Goal: Task Accomplishment & Management: Use online tool/utility

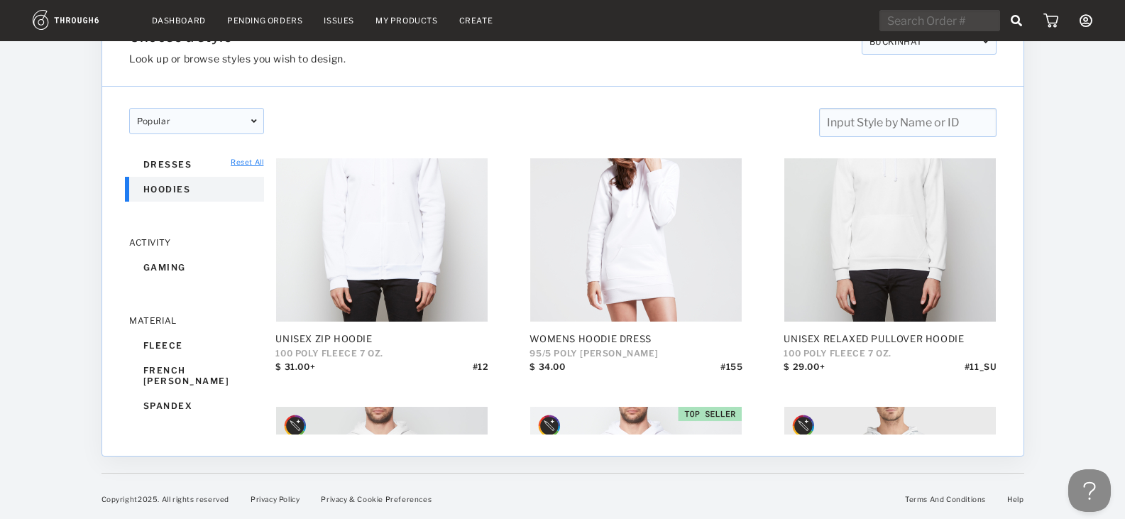
scroll to position [355, 0]
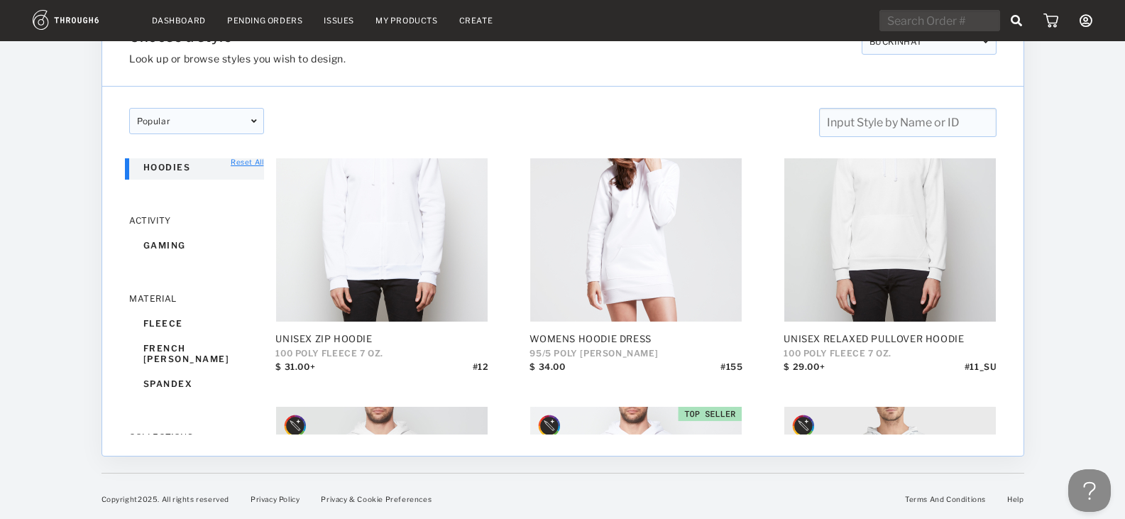
click at [159, 175] on div "hoodies" at bounding box center [196, 167] width 135 height 25
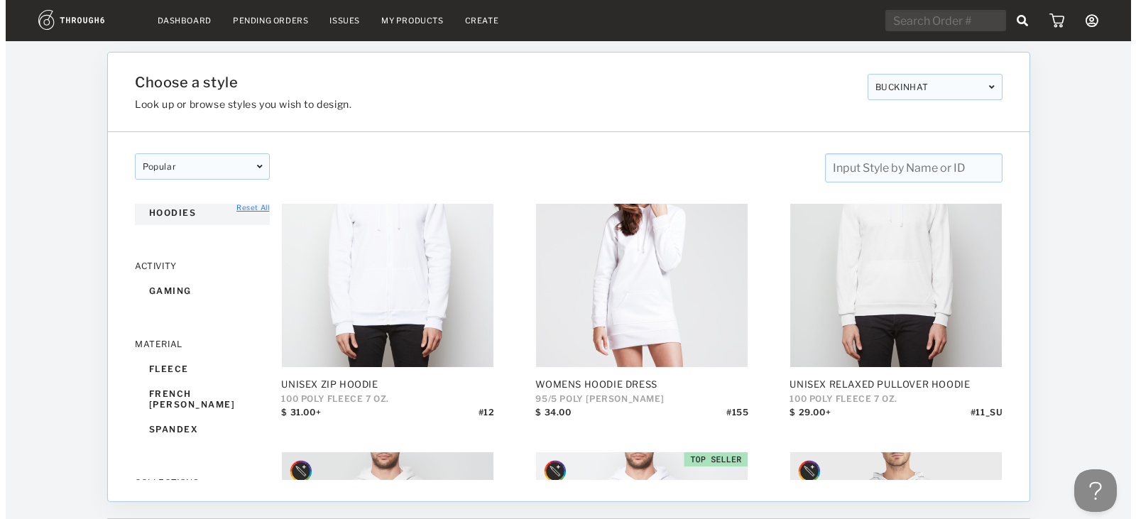
scroll to position [185, 0]
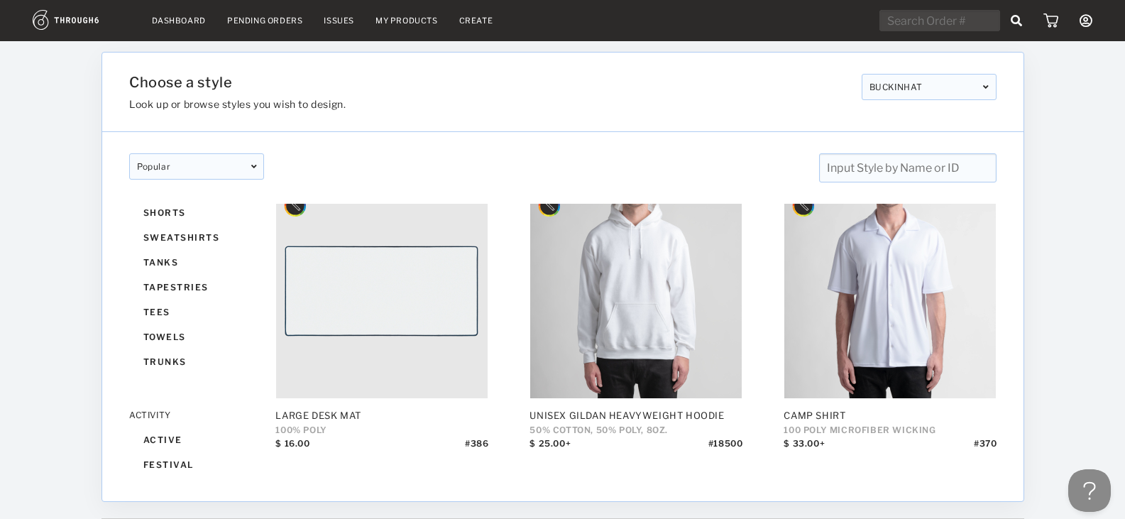
scroll to position [781, 0]
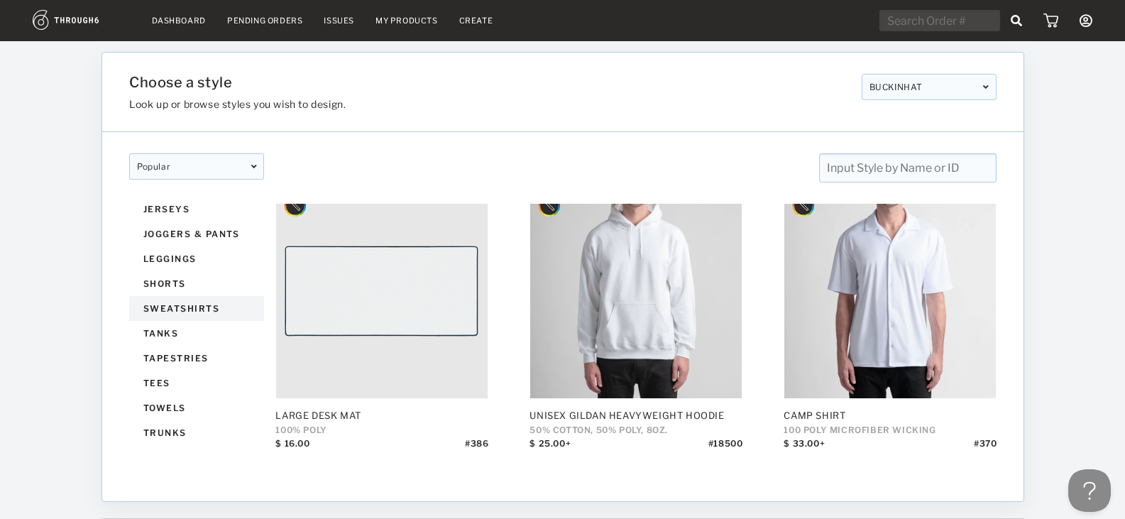
click at [187, 310] on div "sweatshirts" at bounding box center [196, 308] width 135 height 25
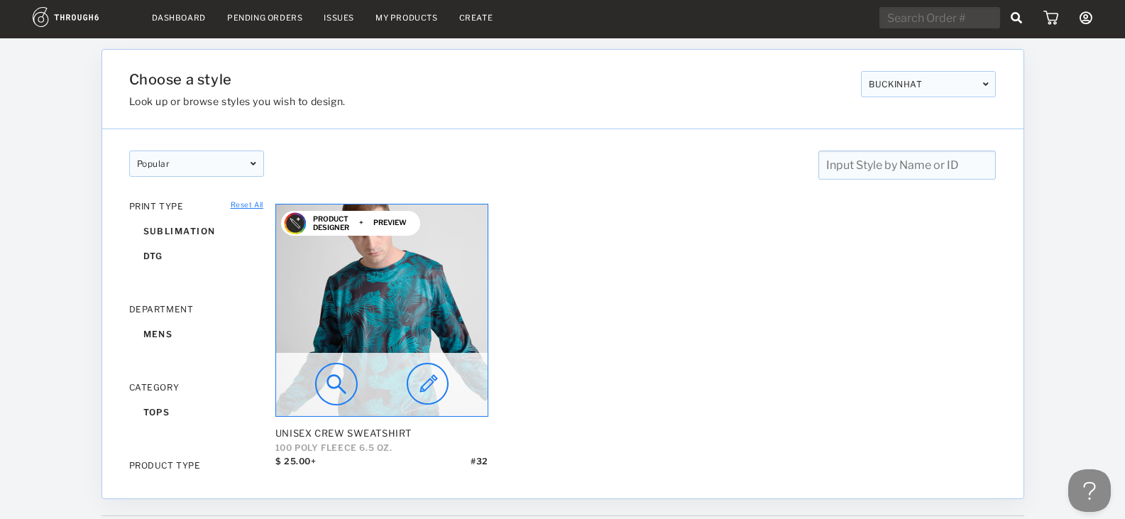
scroll to position [45, 0]
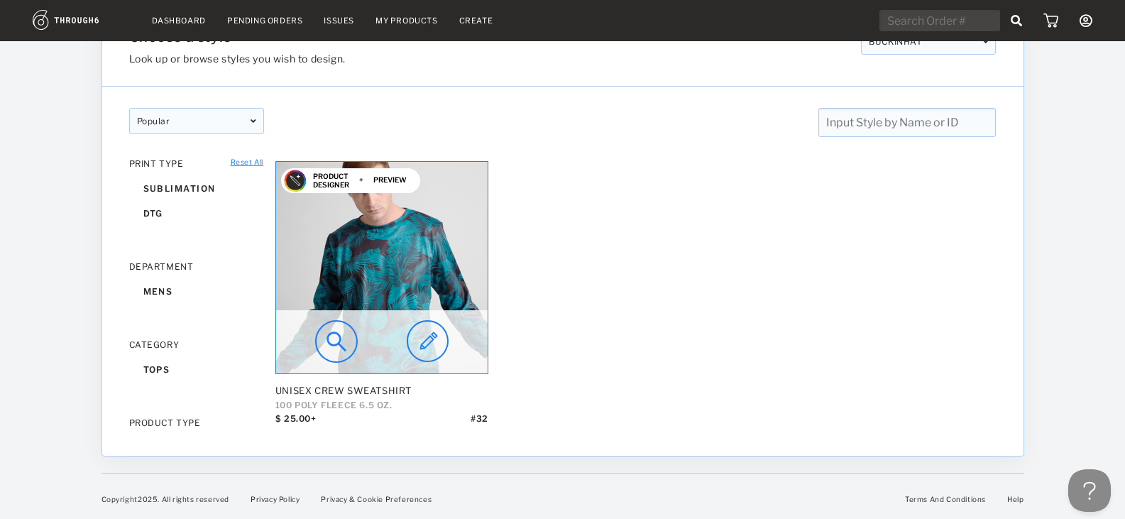
click at [430, 338] on img at bounding box center [428, 341] width 42 height 43
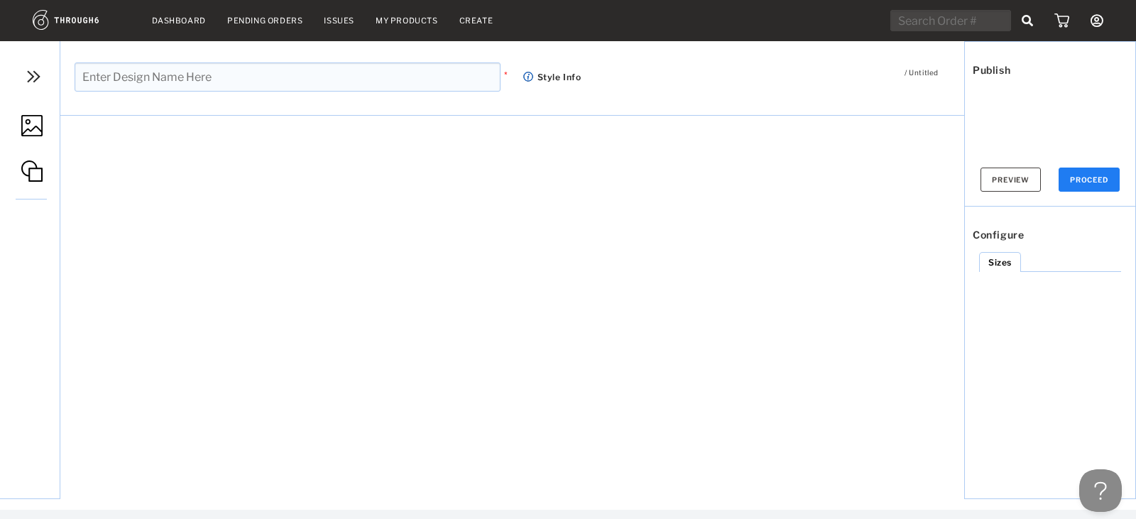
click at [33, 77] on img at bounding box center [33, 76] width 21 height 21
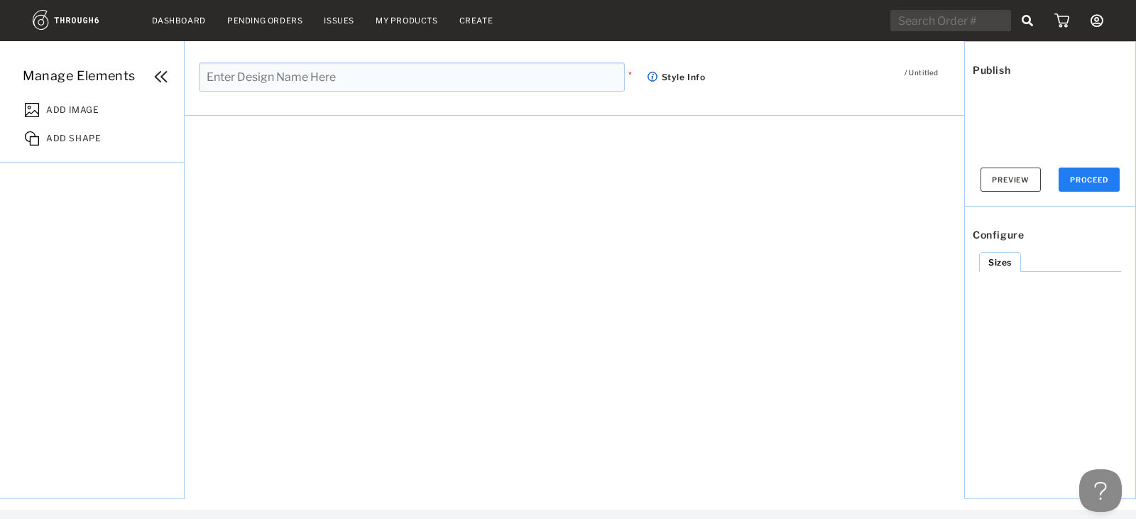
click at [61, 102] on span "ADD IMAGE" at bounding box center [72, 108] width 53 height 14
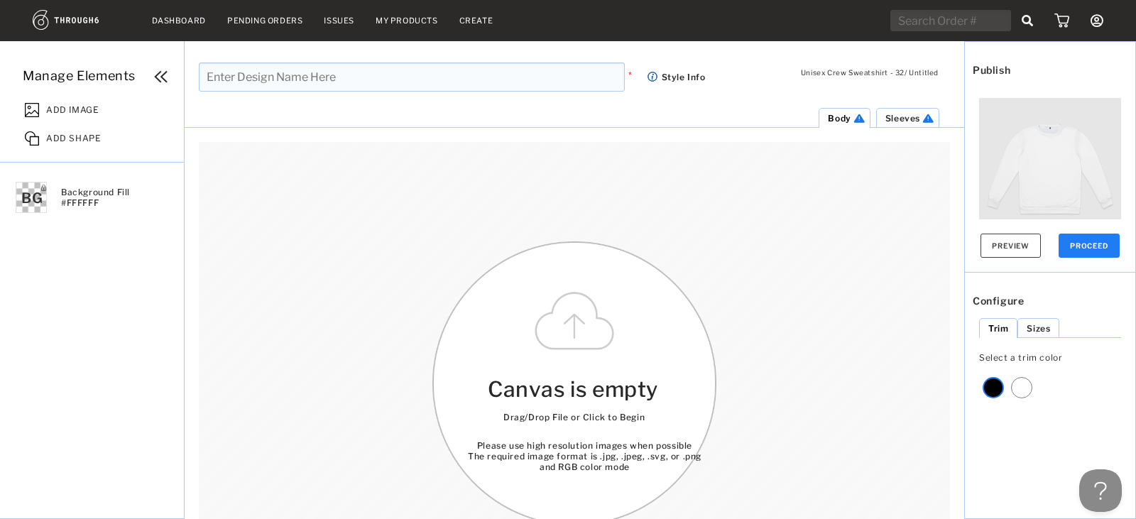
click at [76, 112] on span "ADD IMAGE" at bounding box center [72, 108] width 53 height 14
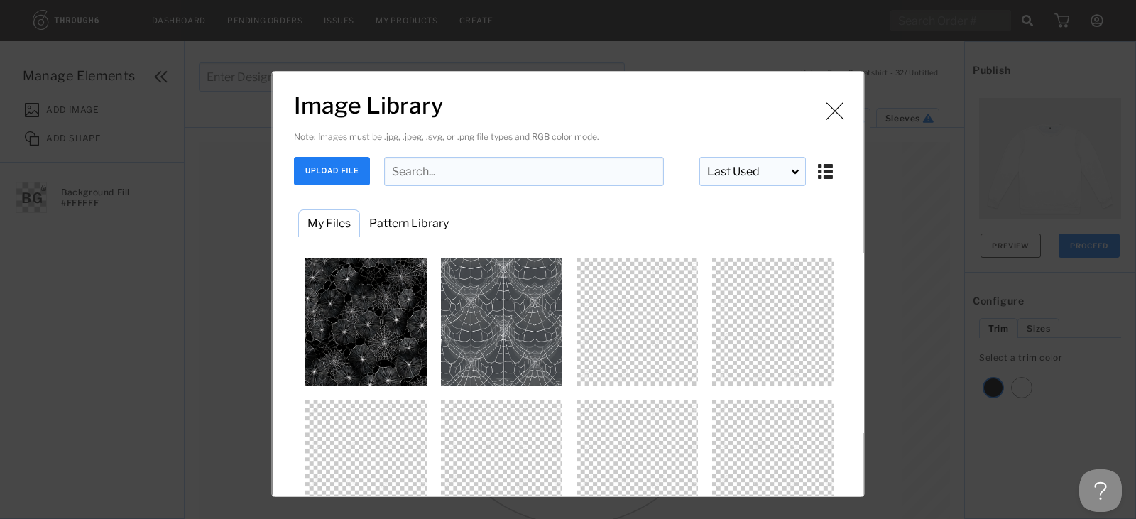
click at [330, 173] on button "UPLOAD FILE" at bounding box center [332, 171] width 76 height 28
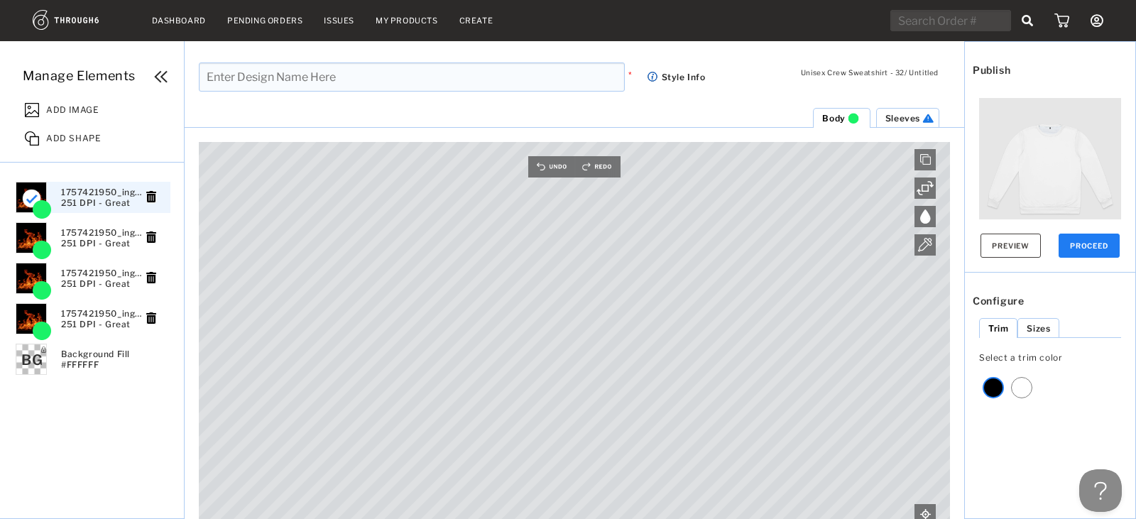
click at [959, 471] on div "Sleeves Body Canvas is empty Drag/Drop File or Click to Begin Please use high r…" at bounding box center [575, 313] width 780 height 412
click at [673, 61] on div "Unisex Crew Sweatshirt - 32 / Untitled * Style Info Manage Elements ADD IMAGE A…" at bounding box center [568, 280] width 1136 height 478
click at [68, 132] on span "ADD SHAPE" at bounding box center [73, 136] width 55 height 14
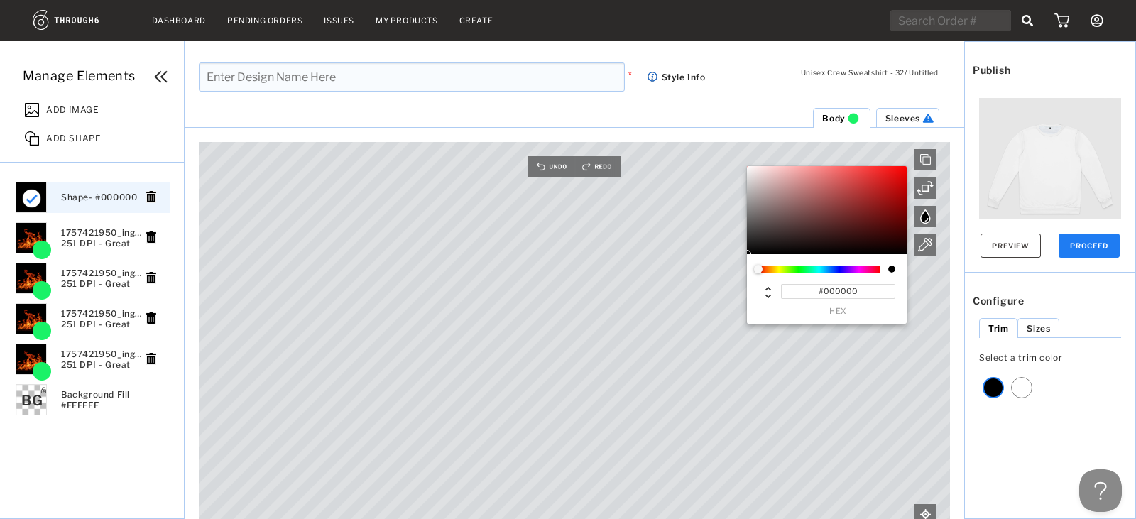
drag, startPoint x: 897, startPoint y: 248, endPoint x: 915, endPoint y: 262, distance: 22.3
click at [915, 261] on div "#000000 hex" at bounding box center [855, 245] width 217 height 158
drag, startPoint x: 898, startPoint y: 247, endPoint x: 910, endPoint y: 263, distance: 19.7
click at [910, 263] on div "#000000 hex" at bounding box center [855, 245] width 217 height 158
click at [920, 244] on img at bounding box center [925, 245] width 14 height 14
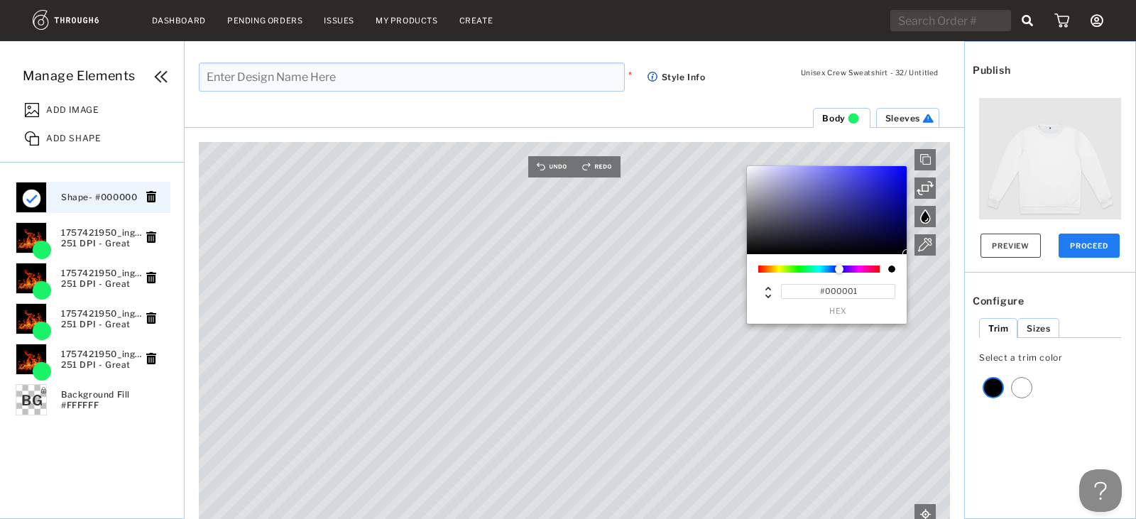
type input "#010001"
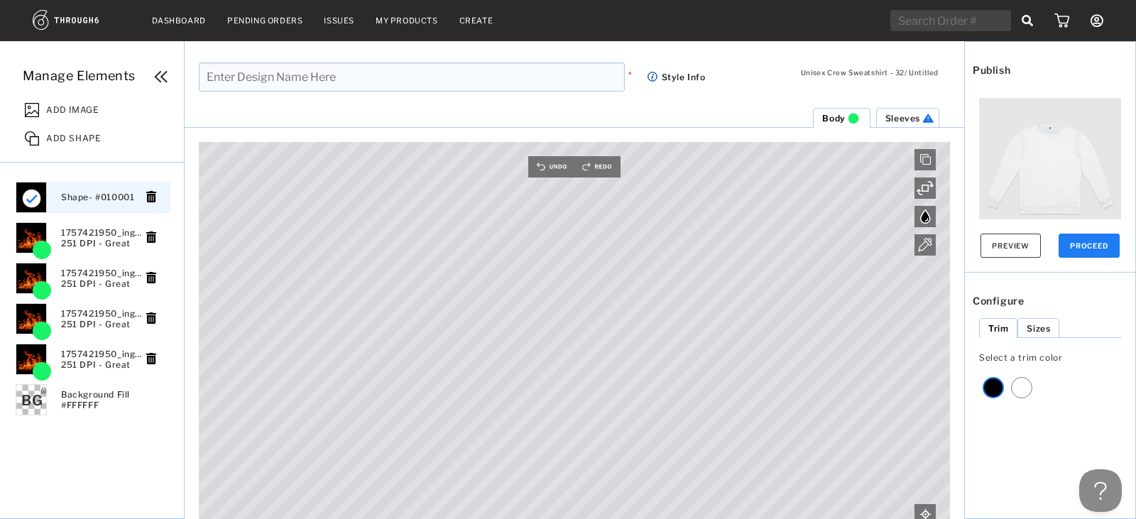
click at [488, 66] on div "Unisex Crew Sweatshirt - 32 / Untitled * Style Info Manage Elements ADD IMAGE A…" at bounding box center [568, 280] width 1136 height 478
click at [895, 119] on span "Sleeves" at bounding box center [902, 118] width 35 height 11
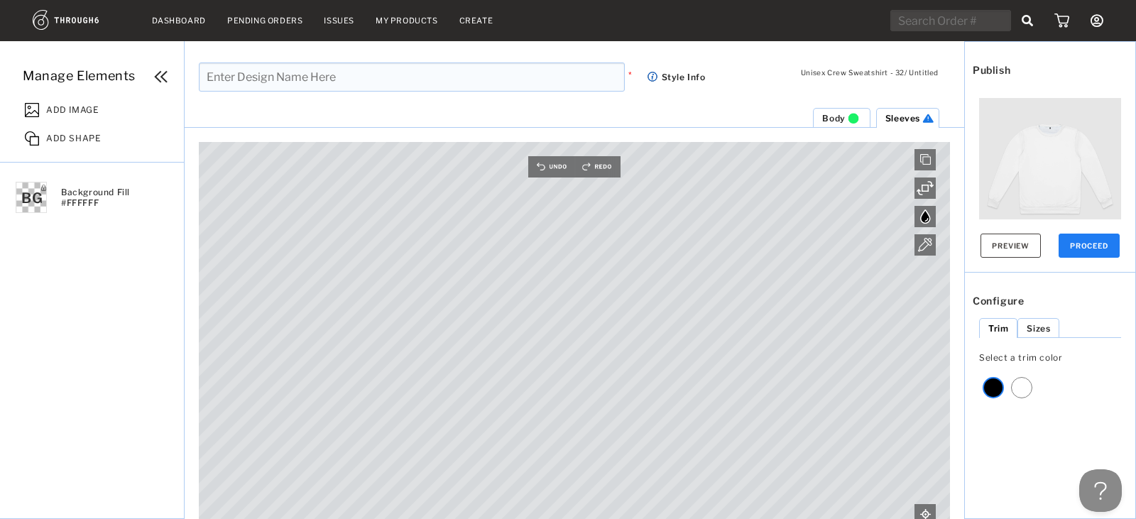
click at [66, 105] on span "ADD IMAGE" at bounding box center [72, 108] width 53 height 14
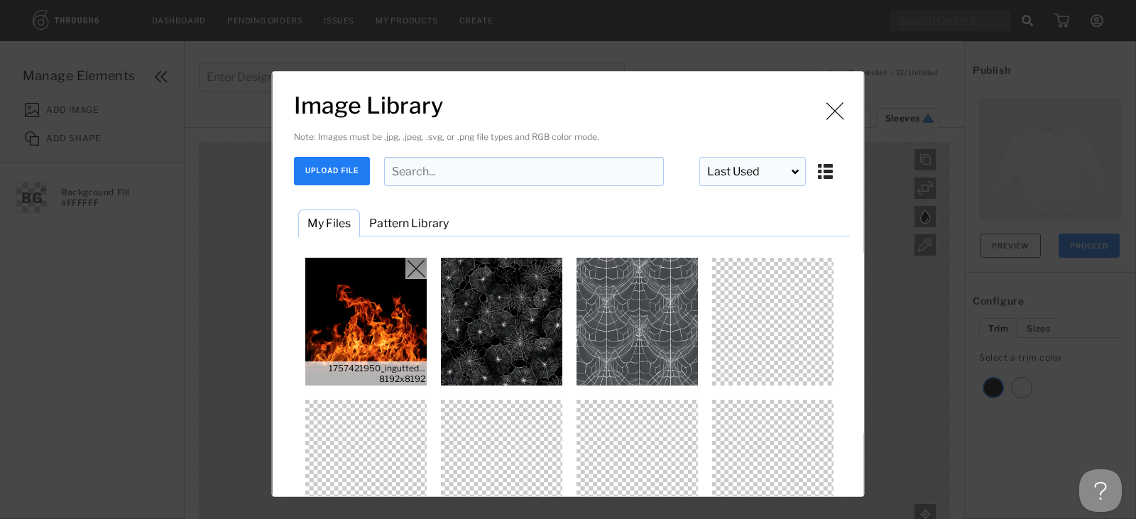
click at [341, 317] on img "Image Library" at bounding box center [366, 322] width 128 height 128
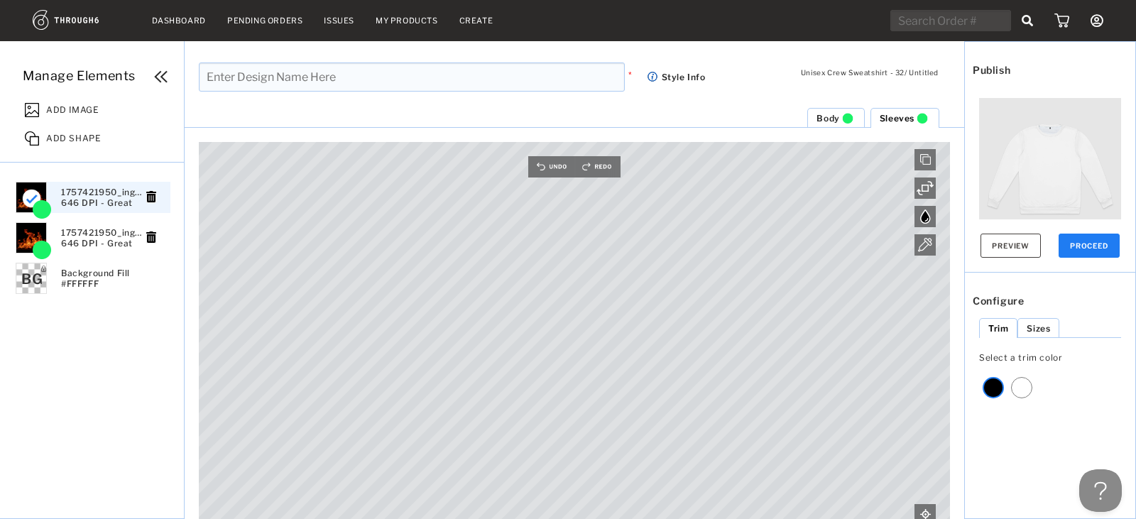
click at [71, 133] on span "ADD SHAPE" at bounding box center [73, 136] width 55 height 14
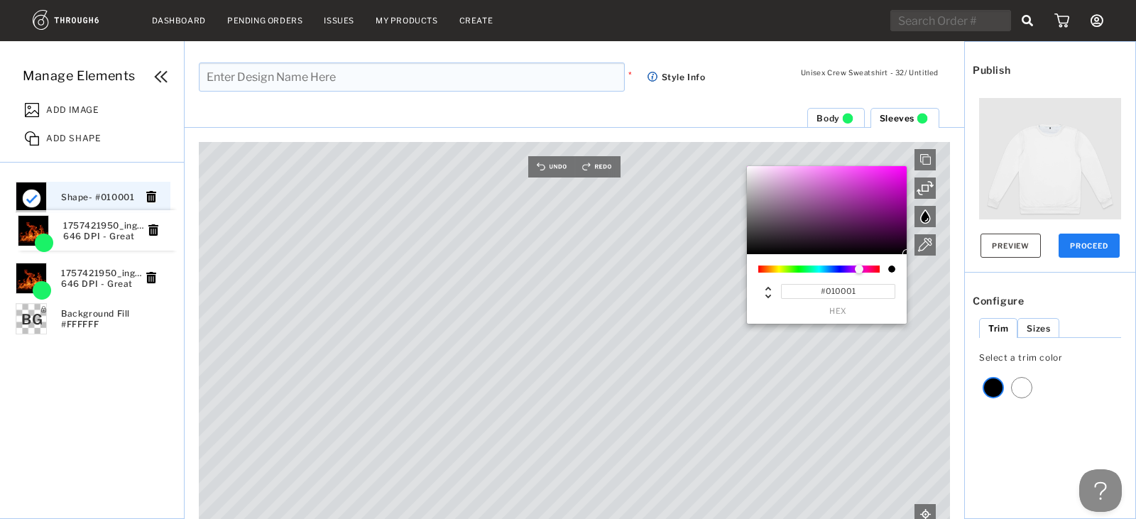
drag, startPoint x: 84, startPoint y: 256, endPoint x: 88, endPoint y: 241, distance: 15.5
click at [88, 241] on ul "Shape - #010001 Shape - #010001 1757421950_ingutted_flames_black_background_dra…" at bounding box center [124, 344] width 220 height 334
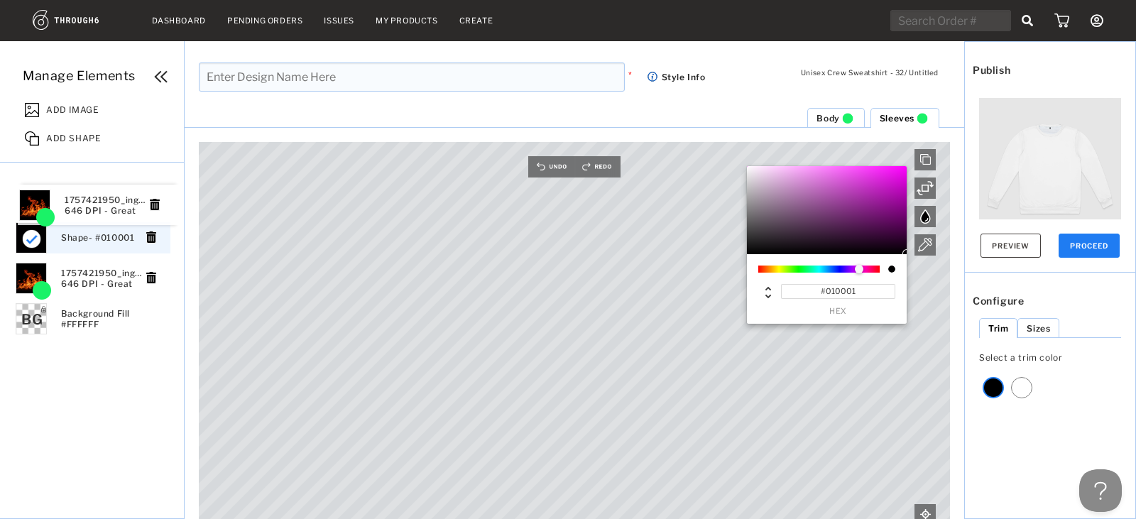
drag, startPoint x: 89, startPoint y: 247, endPoint x: 93, endPoint y: 214, distance: 32.8
click at [82, 146] on div "ADD SHAPE" at bounding box center [101, 136] width 166 height 28
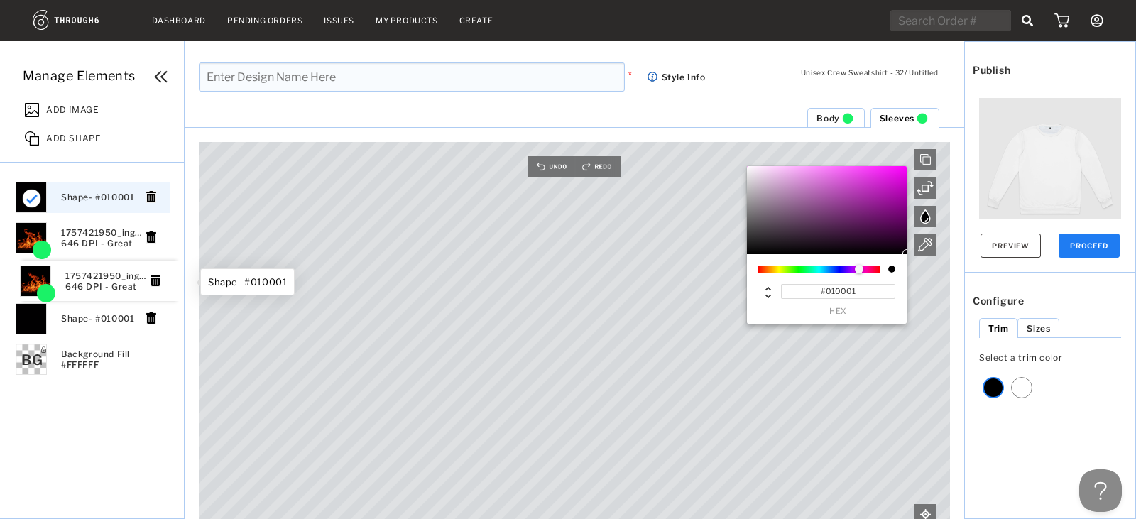
drag, startPoint x: 89, startPoint y: 330, endPoint x: 94, endPoint y: 292, distance: 38.6
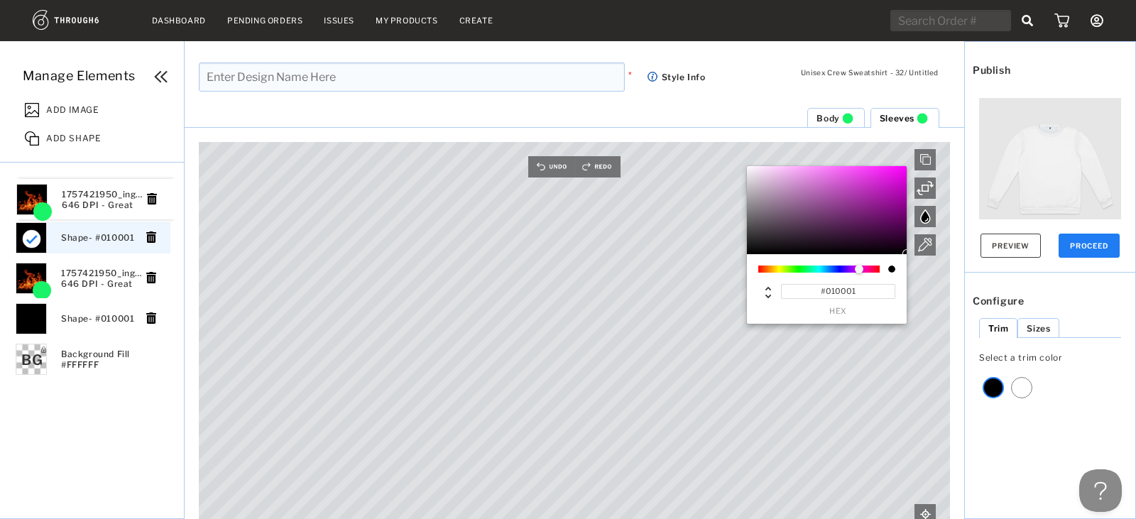
drag, startPoint x: 106, startPoint y: 292, endPoint x: 107, endPoint y: 212, distance: 79.5
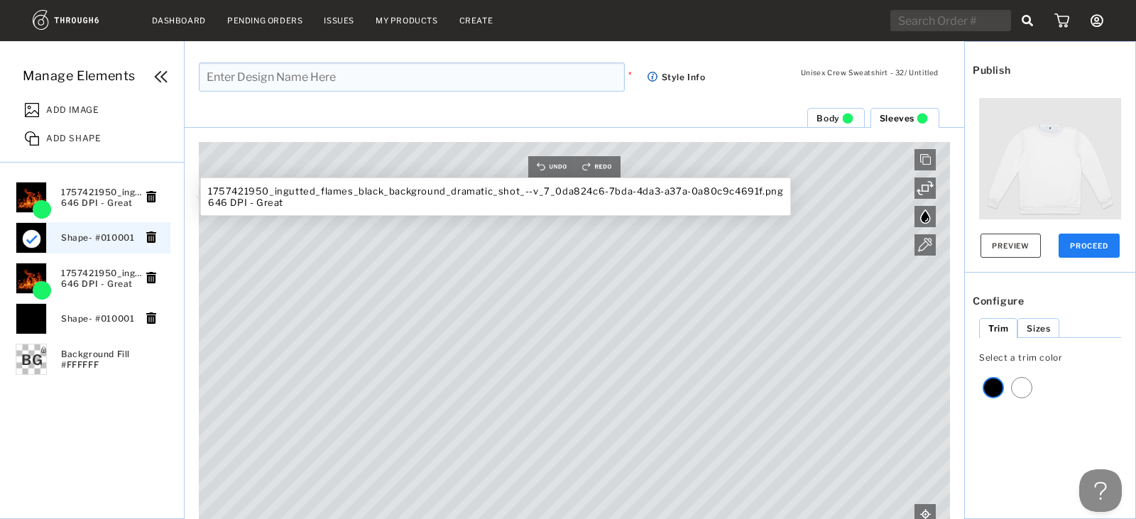
click at [109, 198] on span "1757421950_ingutted_flames_black_background_dramatic_shot_--v_7_0da824c6-7bda-4…" at bounding box center [103, 197] width 85 height 21
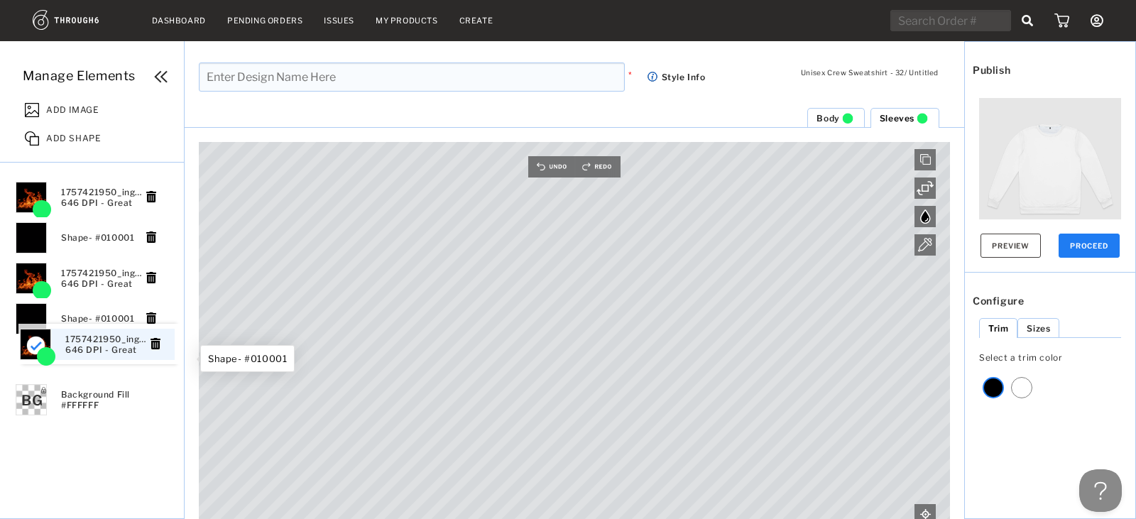
drag, startPoint x: 90, startPoint y: 208, endPoint x: 95, endPoint y: 356, distance: 147.8
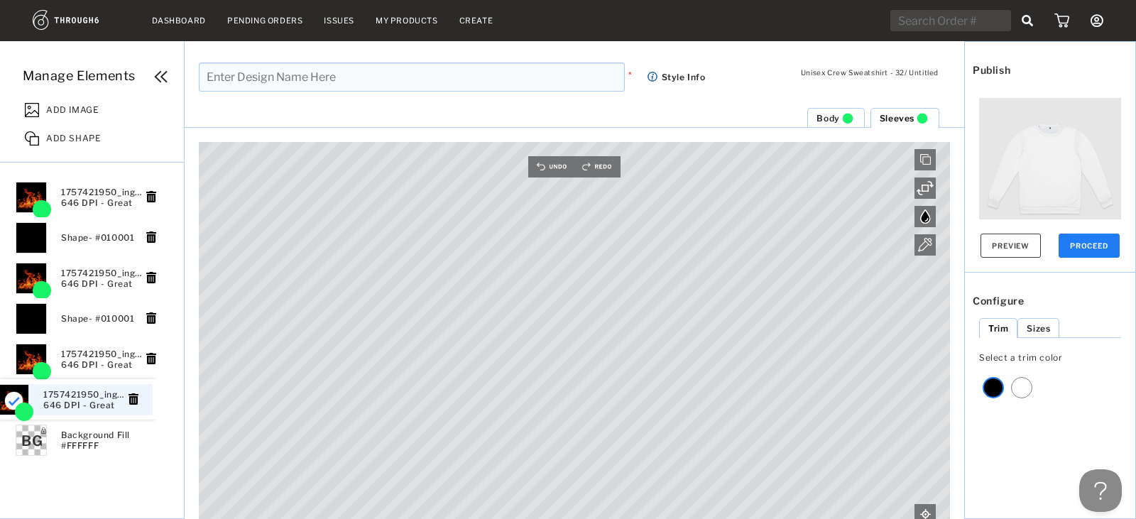
drag, startPoint x: 100, startPoint y: 209, endPoint x: 94, endPoint y: 415, distance: 206.0
click at [1007, 243] on button "Preview" at bounding box center [1010, 246] width 60 height 24
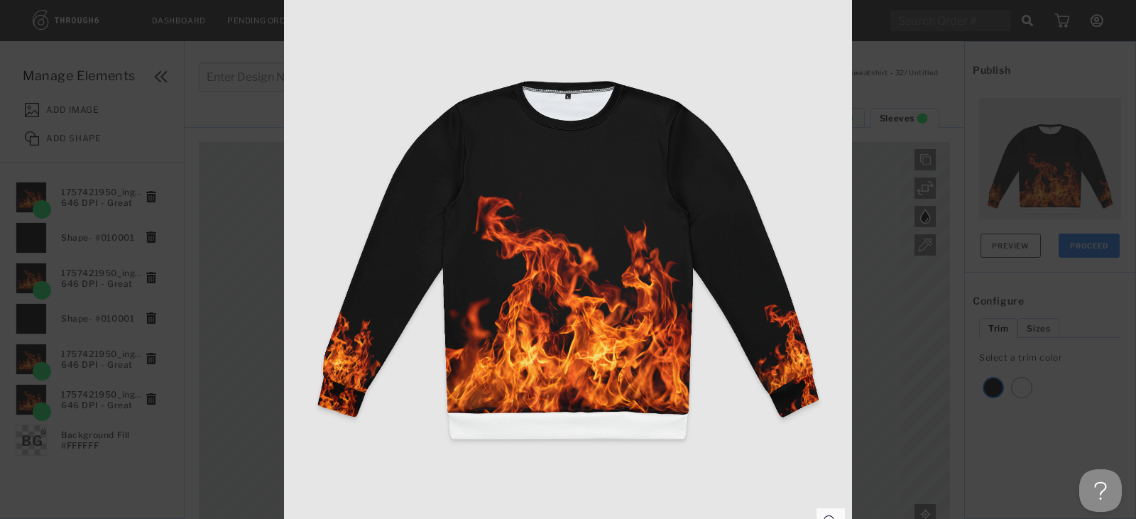
click at [941, 106] on div at bounding box center [568, 259] width 1136 height 519
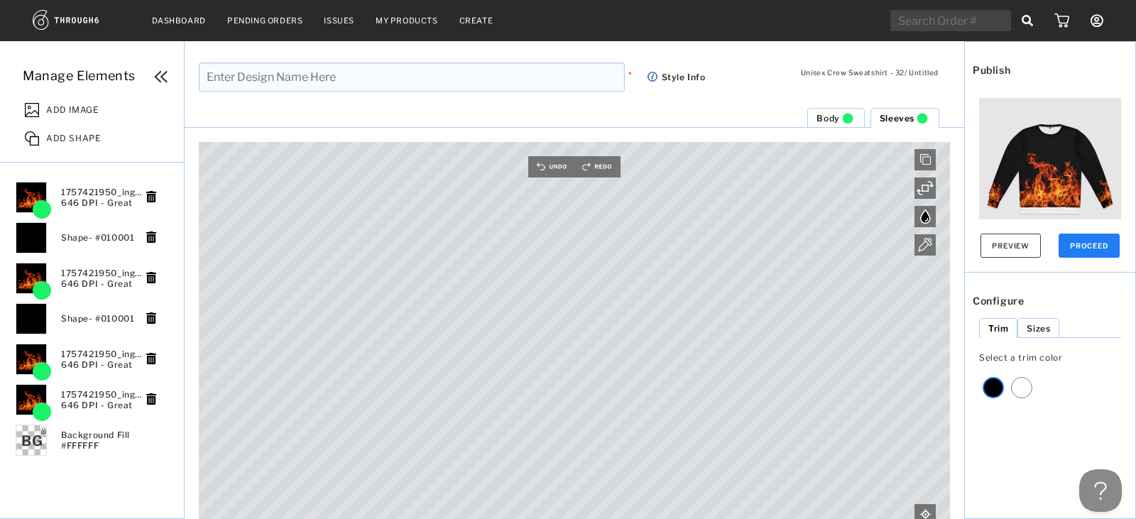
click at [833, 121] on span "Body" at bounding box center [827, 118] width 23 height 11
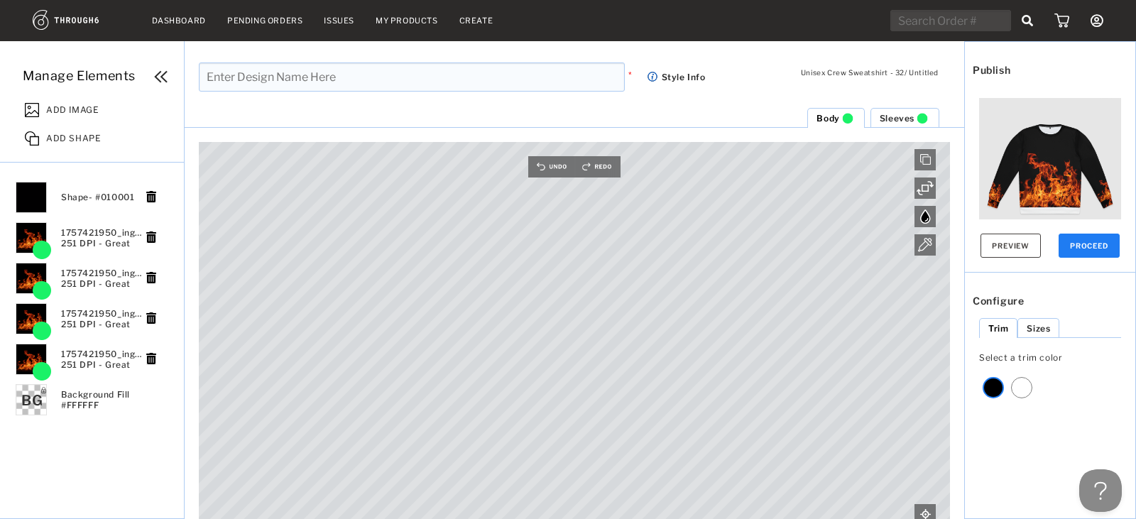
drag, startPoint x: 64, startPoint y: 146, endPoint x: 69, endPoint y: 140, distance: 8.1
click at [65, 146] on div "ADD SHAPE" at bounding box center [101, 136] width 166 height 28
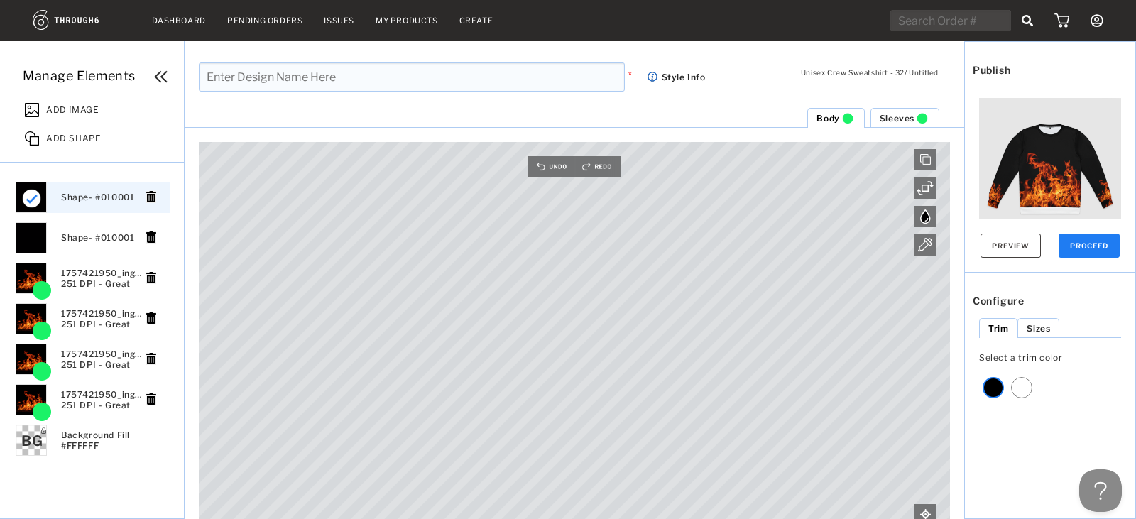
click at [436, 518] on html "Dashboard Pending Orders Issues My Products Create My Account Brands Create New…" at bounding box center [568, 259] width 1136 height 519
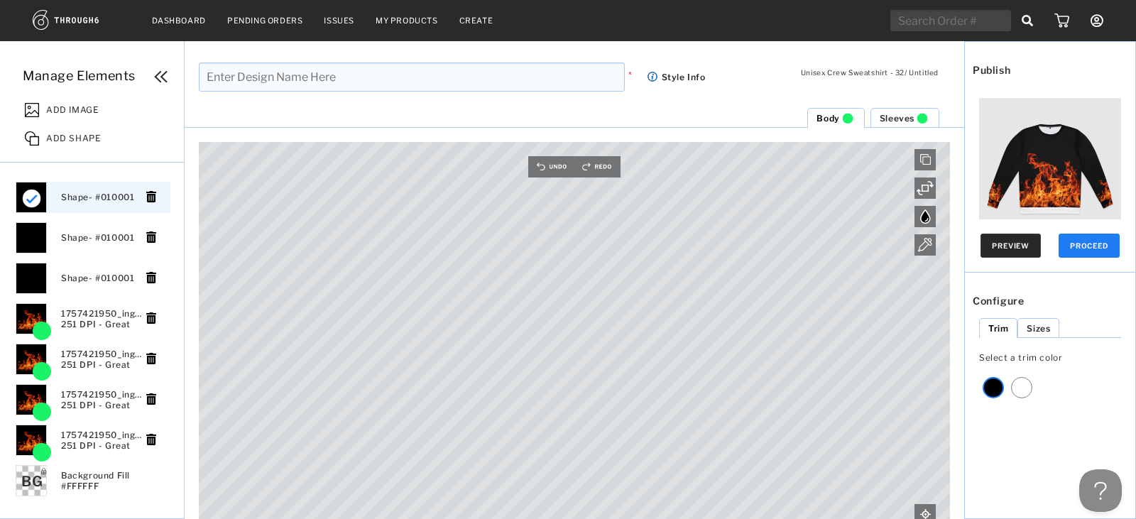
click at [988, 242] on button "Preview" at bounding box center [1010, 246] width 60 height 24
